Goal: Check status

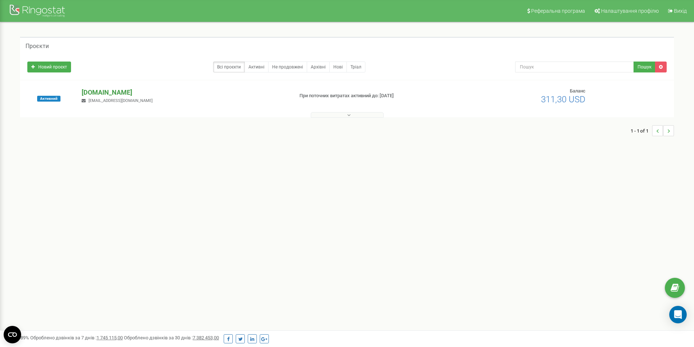
click at [102, 92] on p "[DOMAIN_NAME]" at bounding box center [185, 92] width 206 height 9
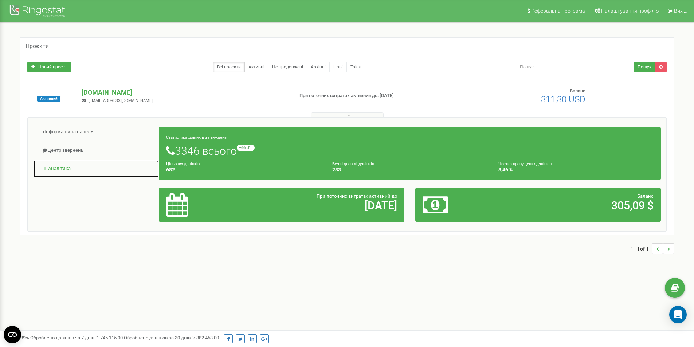
click at [59, 169] on link "Аналiтика" at bounding box center [96, 169] width 126 height 18
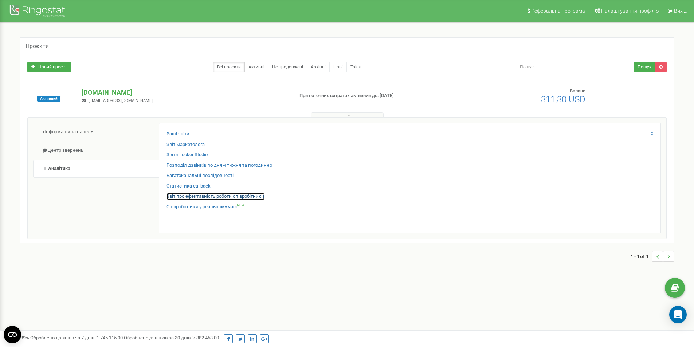
click at [189, 194] on link "Звіт про ефективність роботи співробітників" at bounding box center [216, 196] width 98 height 7
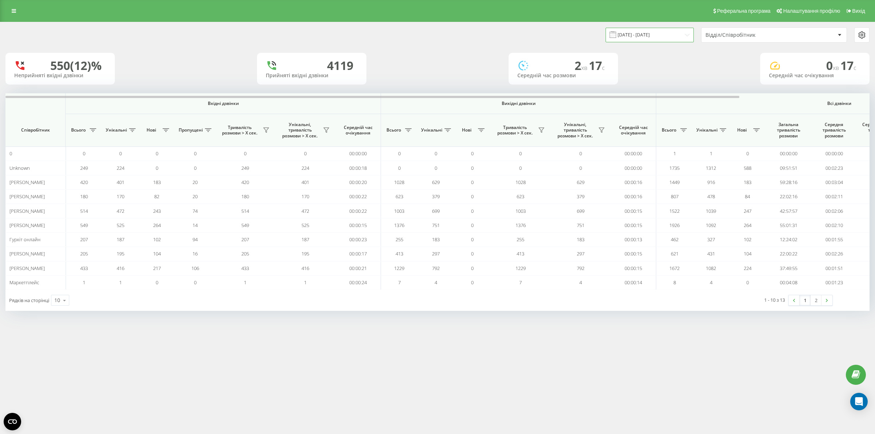
click at [684, 33] on input "[DATE] - [DATE]" at bounding box center [649, 35] width 88 height 14
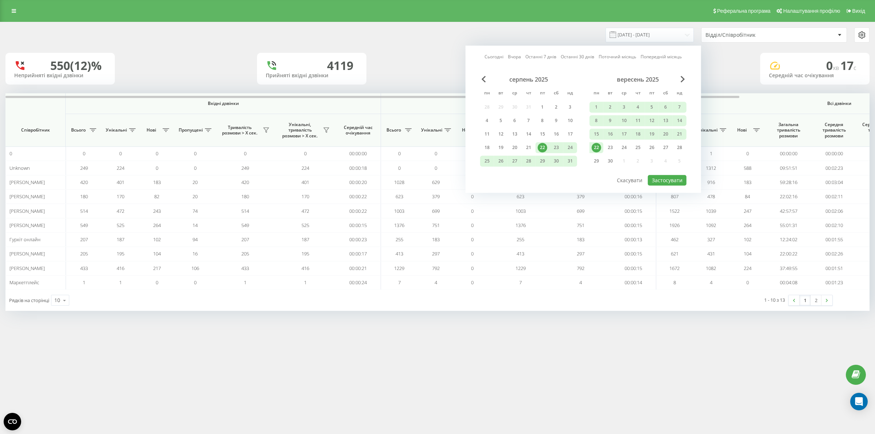
click at [596, 146] on div "22" at bounding box center [596, 147] width 9 height 9
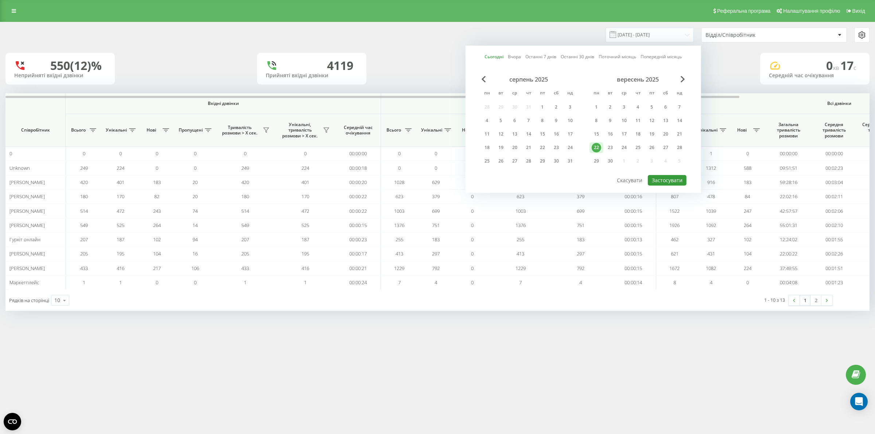
click at [666, 177] on button "Застосувати" at bounding box center [667, 180] width 39 height 11
type input "[DATE] - [DATE]"
